Goal: Browse casually: Explore the website without a specific task or goal

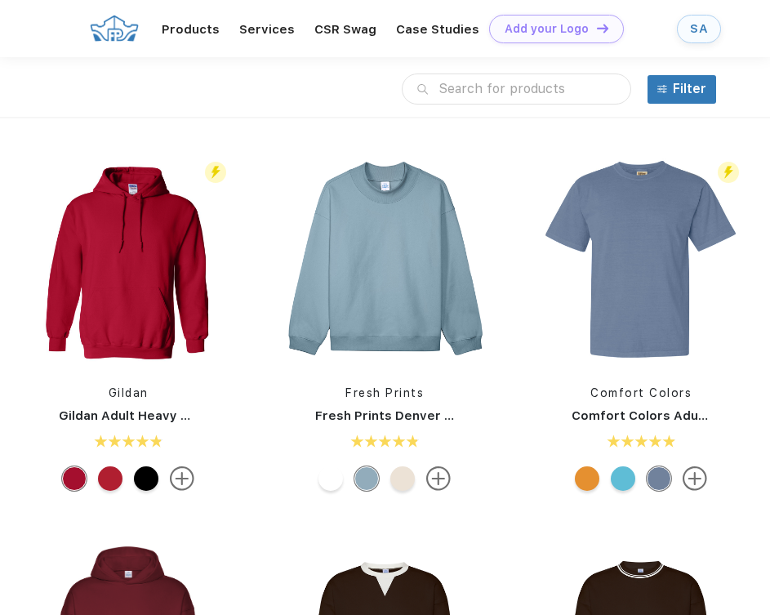
scroll to position [1, 0]
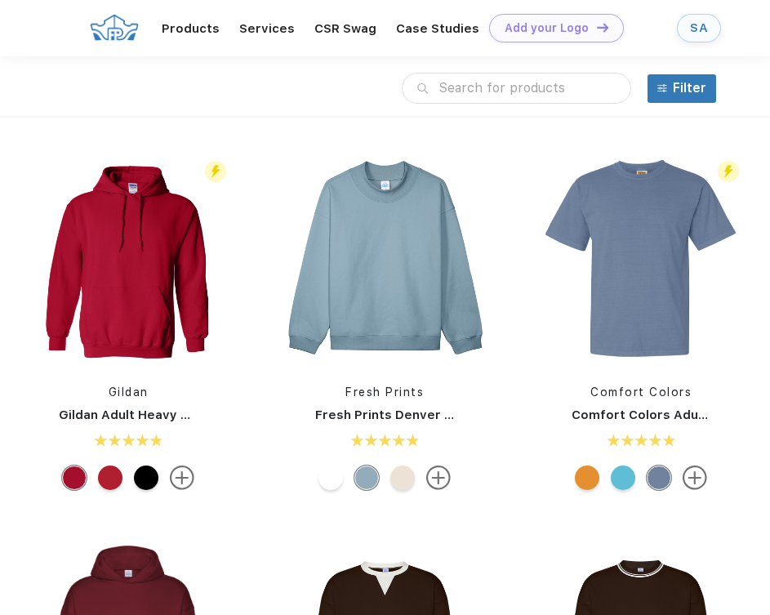
click at [685, 27] on link "SA" at bounding box center [699, 28] width 44 height 29
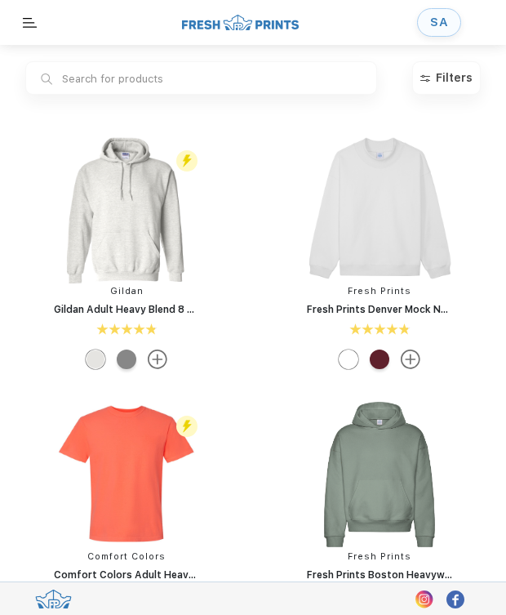
scroll to position [1, 0]
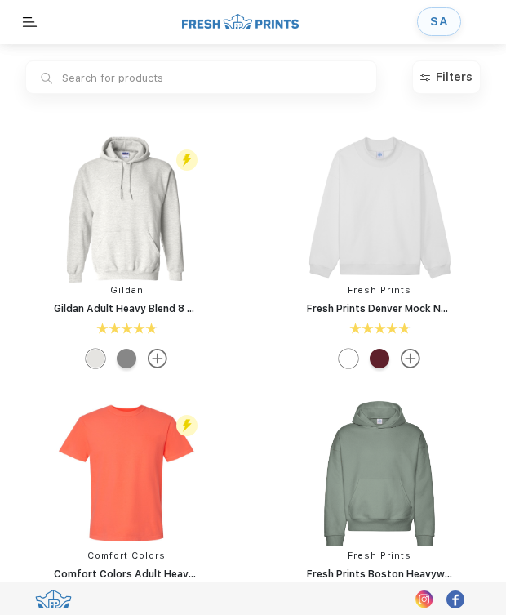
click at [447, 20] on div "SA" at bounding box center [439, 22] width 18 height 14
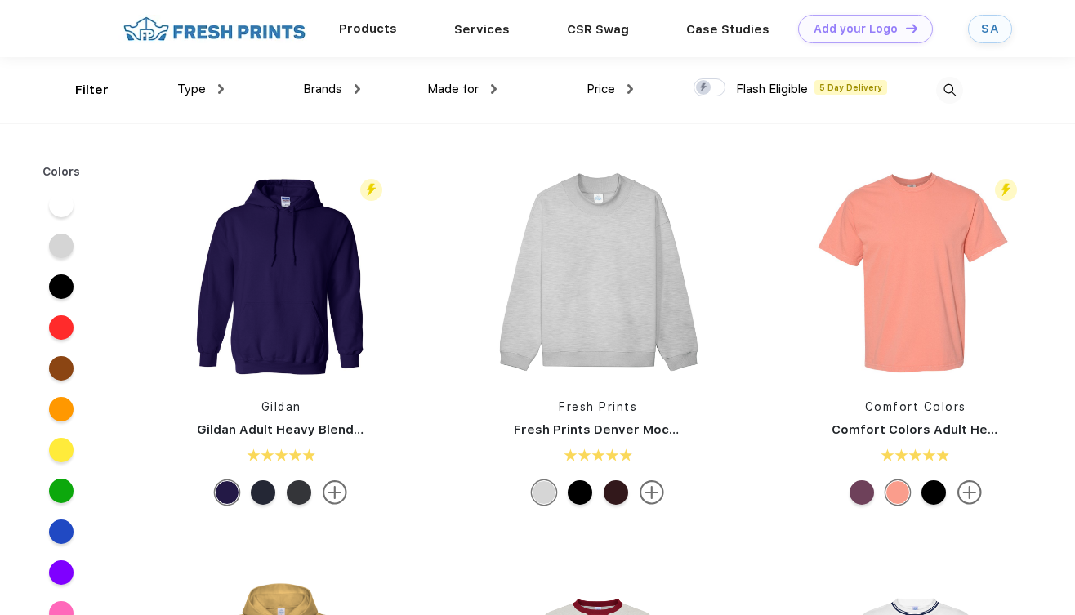
scroll to position [1, 0]
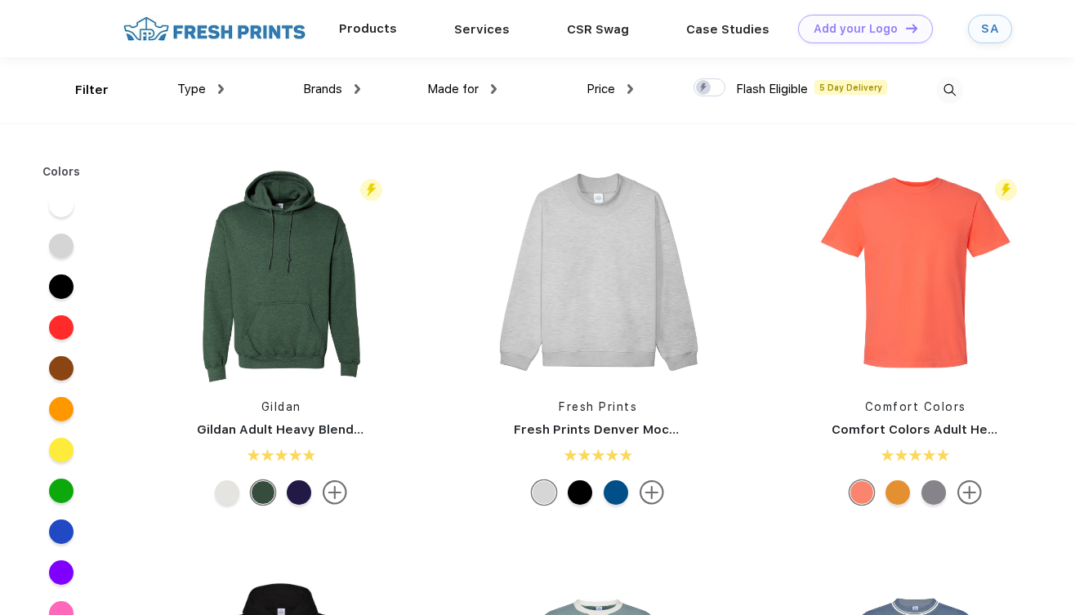
scroll to position [1, 0]
